Goal: Task Accomplishment & Management: Manage account settings

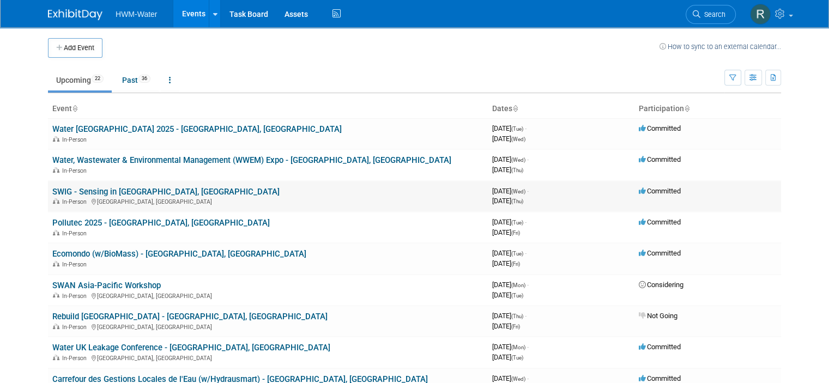
click at [131, 187] on link "SWIG - Sensing in [GEOGRAPHIC_DATA], [GEOGRAPHIC_DATA]" at bounding box center [165, 192] width 227 height 10
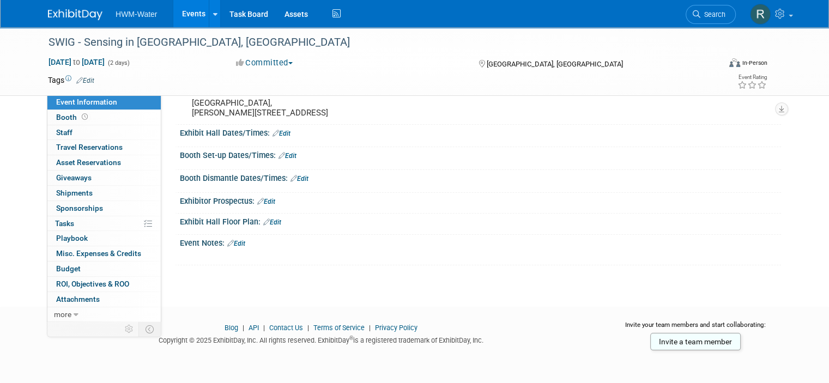
scroll to position [105, 0]
click at [234, 243] on link "Edit" at bounding box center [236, 244] width 18 height 8
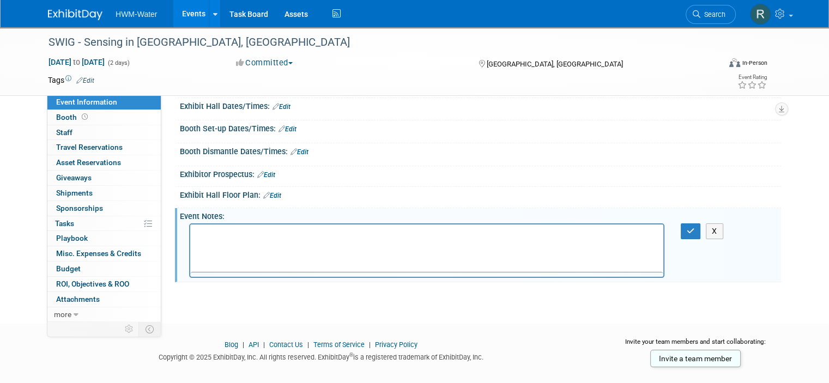
scroll to position [0, 0]
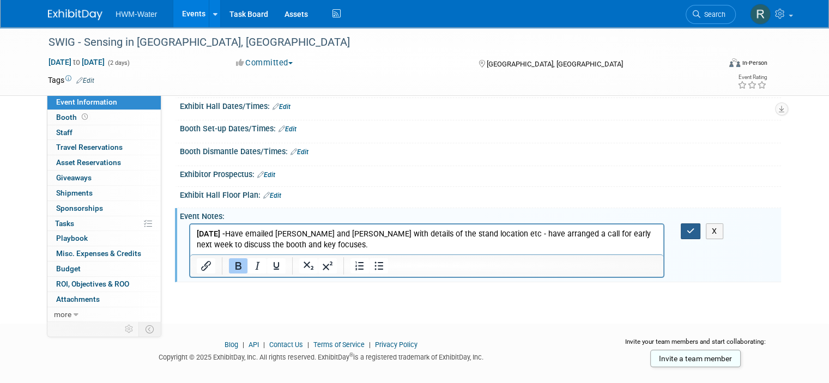
click at [695, 235] on icon "button" at bounding box center [691, 231] width 8 height 8
